Goal: Task Accomplishment & Management: Complete application form

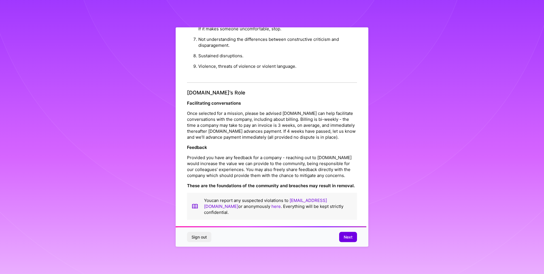
scroll to position [598, 0]
click at [345, 234] on span "Next" at bounding box center [348, 237] width 9 height 6
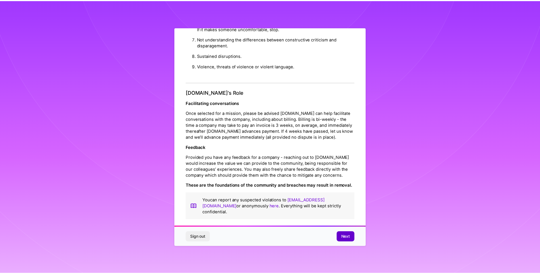
scroll to position [0, 0]
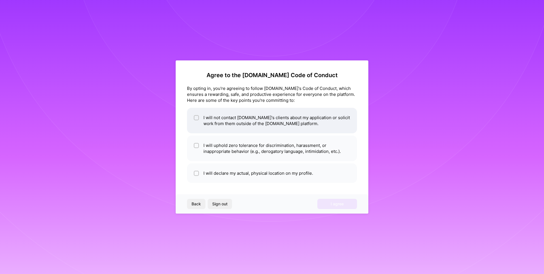
click at [223, 122] on li "I will not contact [DOMAIN_NAME]'s clients about my application or solicit work…" at bounding box center [272, 120] width 170 height 25
checkbox input "true"
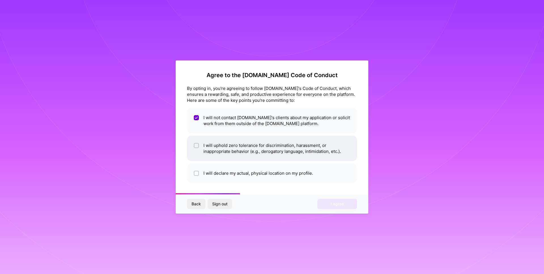
click at [217, 149] on li "I will uphold zero tolerance for discrimination, harassment, or inappropriate b…" at bounding box center [272, 147] width 170 height 25
checkbox input "true"
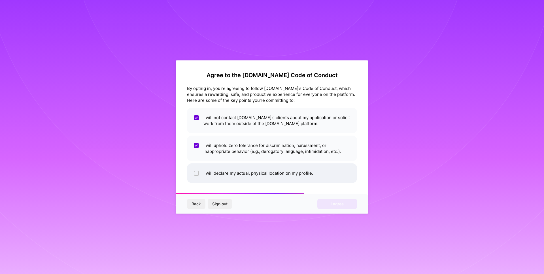
click at [217, 173] on li "I will declare my actual, physical location on my profile." at bounding box center [272, 173] width 170 height 20
checkbox input "true"
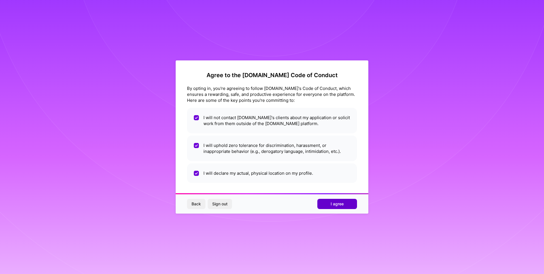
click at [337, 203] on span "I agree" at bounding box center [337, 204] width 13 height 6
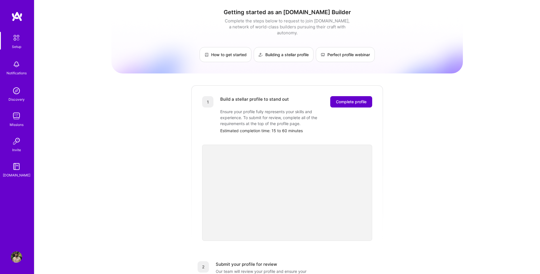
click at [347, 99] on span "Complete profile" at bounding box center [351, 102] width 31 height 6
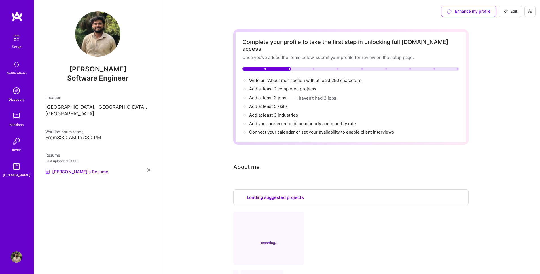
select select "US"
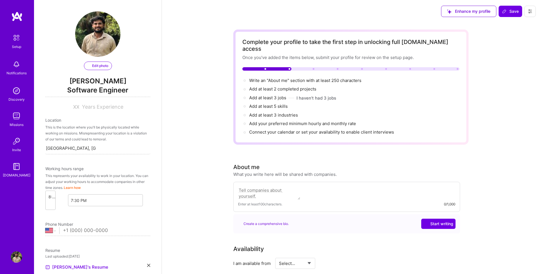
select select "US"
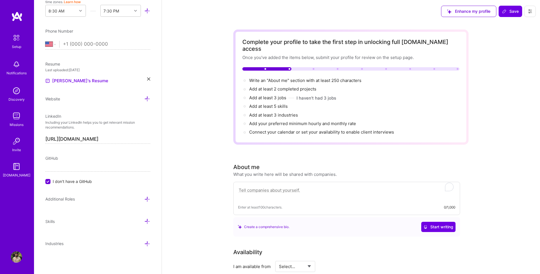
scroll to position [293, 0]
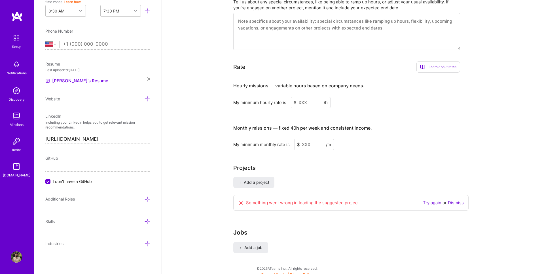
click at [295, 25] on textarea at bounding box center [346, 31] width 227 height 37
click at [296, 38] on textarea at bounding box center [346, 31] width 227 height 37
click at [296, 29] on textarea at bounding box center [346, 31] width 227 height 37
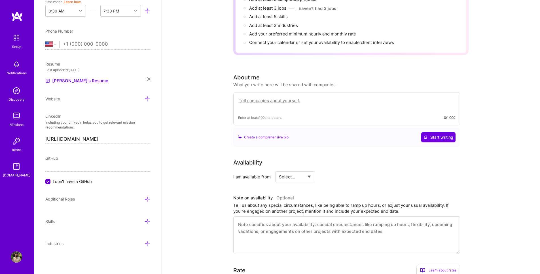
scroll to position [93, 0]
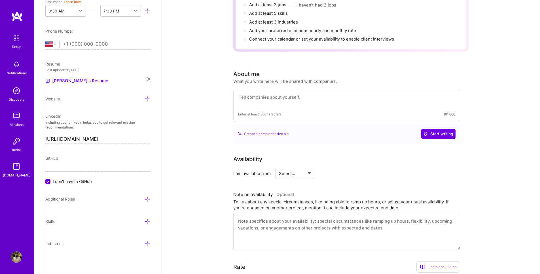
click at [288, 93] on textarea "To enrich screen reader interactions, please activate Accessibility in Grammarl…" at bounding box center [346, 99] width 217 height 13
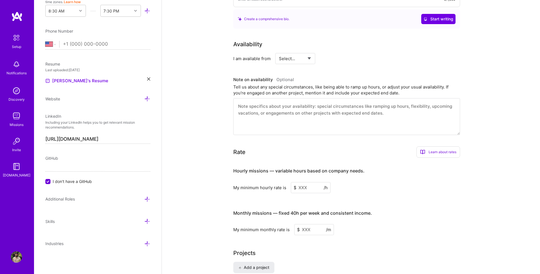
scroll to position [293, 0]
